Goal: Information Seeking & Learning: Learn about a topic

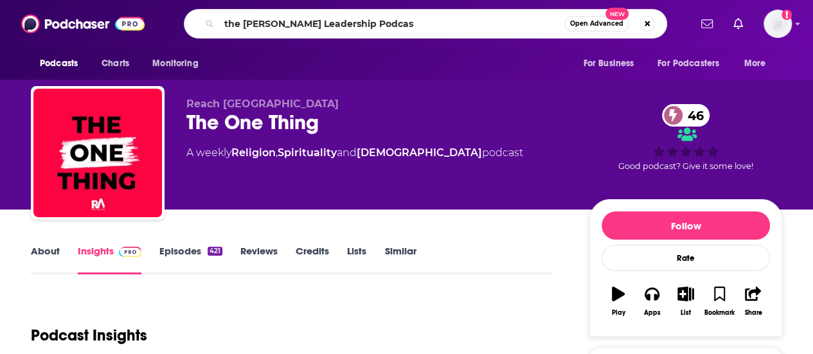
type input "the [PERSON_NAME] Leadership Podcast"
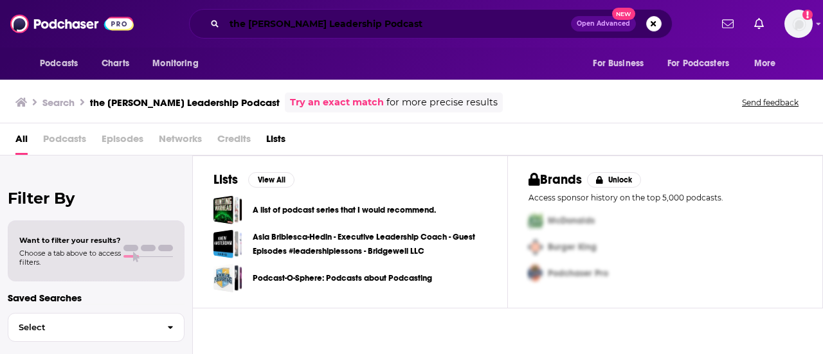
click at [285, 25] on input "the [PERSON_NAME] Leadership Podcast" at bounding box center [397, 23] width 346 height 21
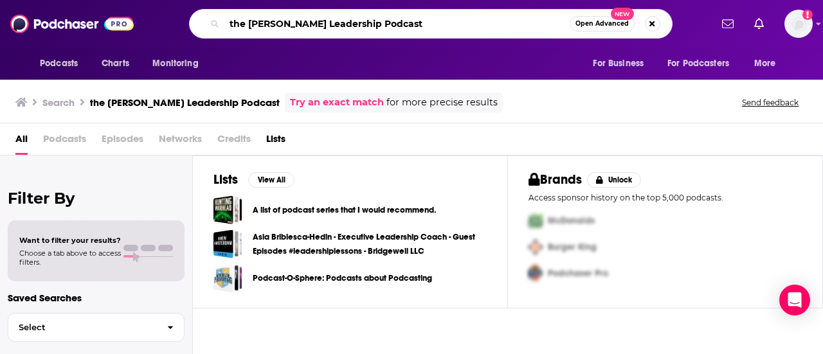
type input "the [PERSON_NAME] Leadership Podcast"
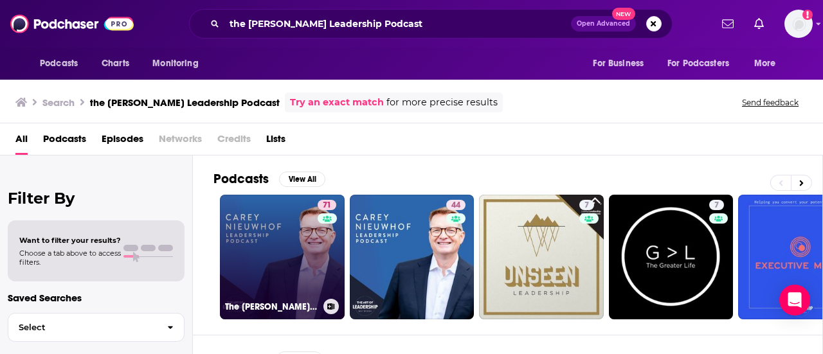
click at [290, 253] on link "71 The [PERSON_NAME] Leadership Podcast" at bounding box center [282, 257] width 125 height 125
